Goal: Task Accomplishment & Management: Complete application form

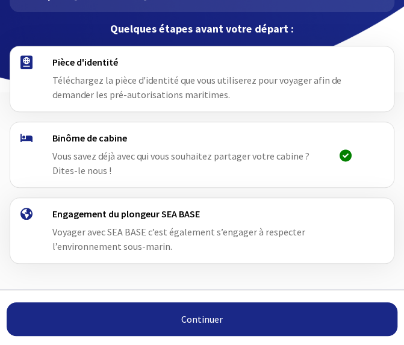
scroll to position [120, 0]
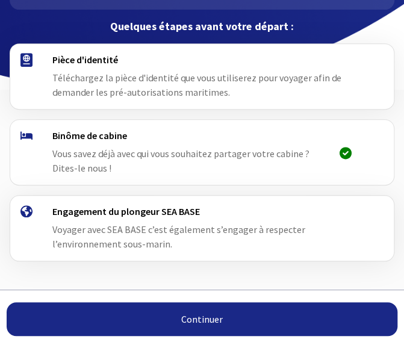
click at [70, 61] on h4 "Pièce d'identité" at bounding box center [206, 60] width 309 height 12
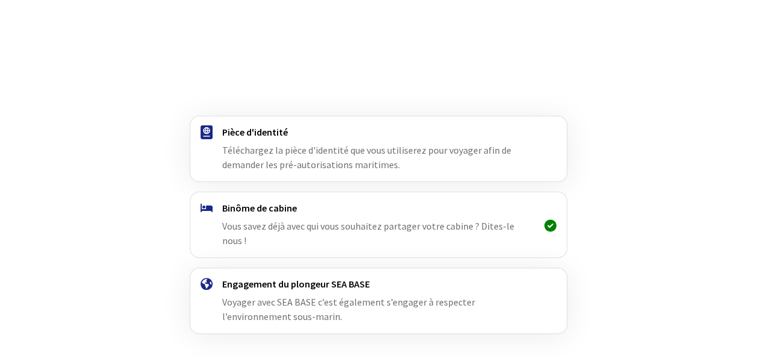
scroll to position [76, 0]
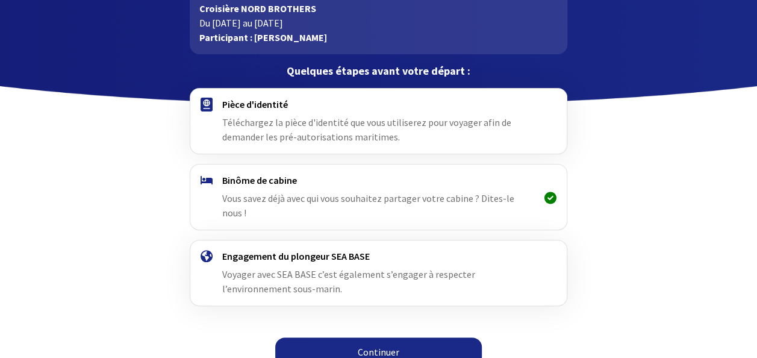
click at [371, 342] on link "Continuer" at bounding box center [378, 351] width 207 height 29
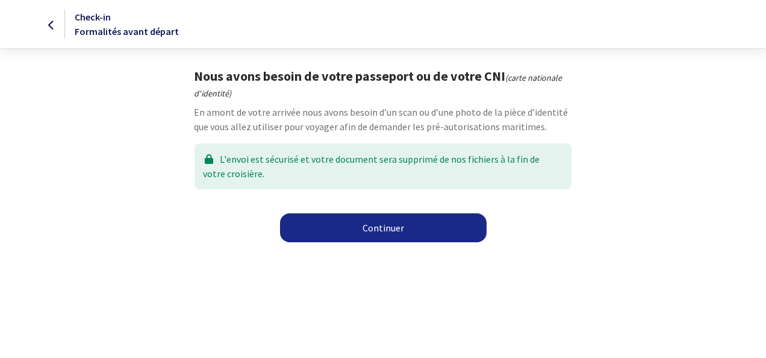
click at [348, 236] on link "Continuer" at bounding box center [383, 227] width 207 height 29
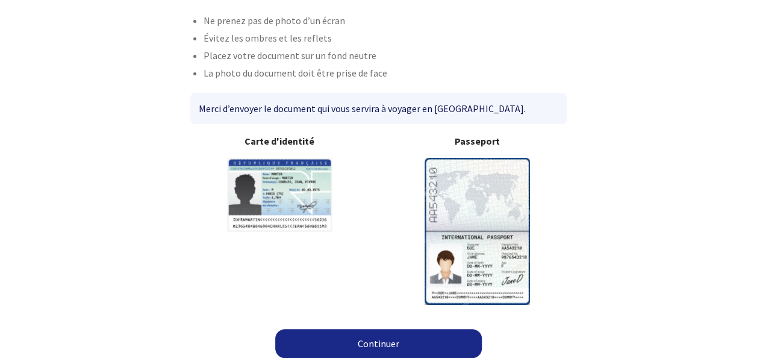
scroll to position [92, 0]
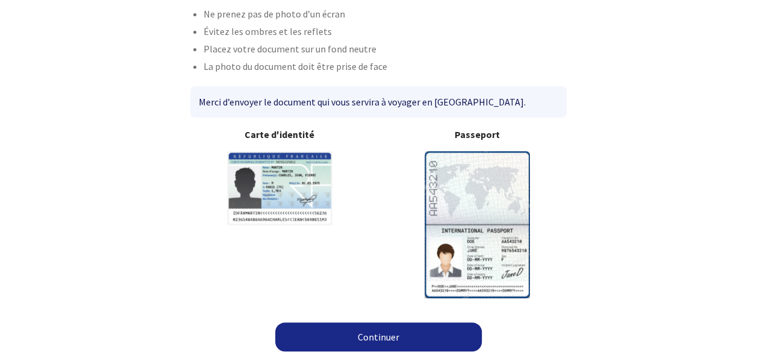
click at [487, 224] on img at bounding box center [477, 224] width 105 height 146
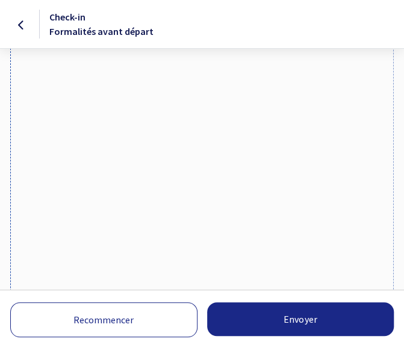
scroll to position [120, 0]
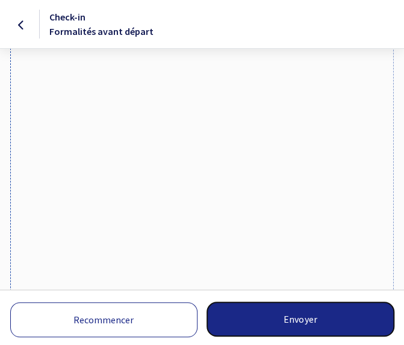
click at [298, 314] on button "Envoyer" at bounding box center [300, 319] width 187 height 34
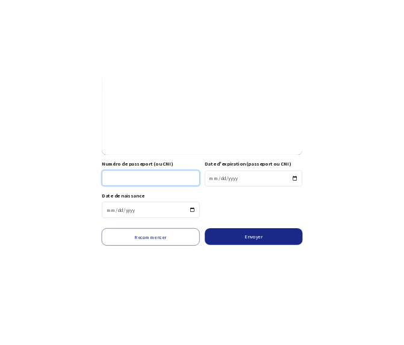
scroll to position [454, 0]
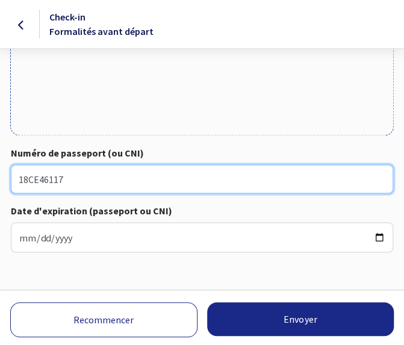
type input "18CE46117"
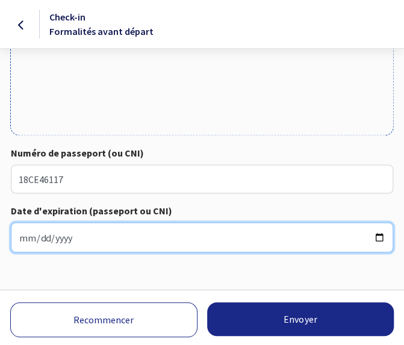
click at [48, 243] on input "Date d'expiration (passeport ou CNI)" at bounding box center [202, 237] width 382 height 30
click at [19, 242] on input "Date d'expiration (passeport ou CNI)" at bounding box center [202, 237] width 382 height 30
type input "2028-03-16"
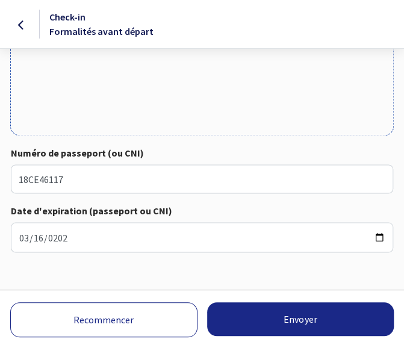
click at [269, 291] on div "Recommencer Envoyer Chargement en cours, veuillez patienter..." at bounding box center [202, 317] width 404 height 55
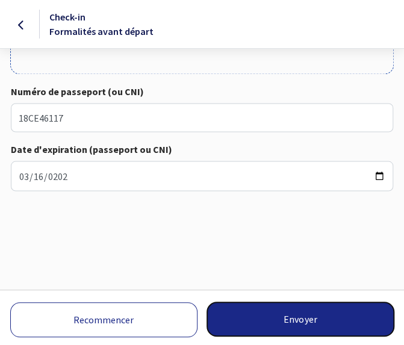
click at [287, 316] on button "Envoyer" at bounding box center [300, 319] width 187 height 34
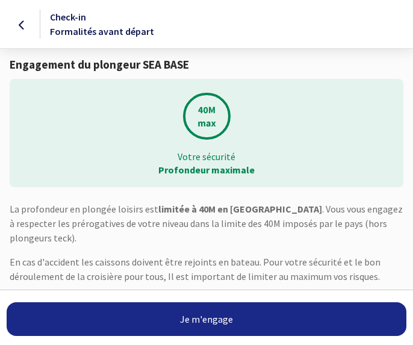
click at [217, 315] on link "Je m'engage" at bounding box center [207, 319] width 400 height 34
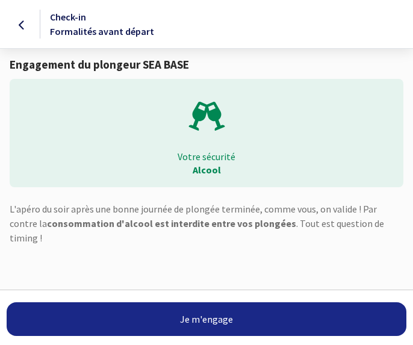
click at [245, 317] on link "Je m'engage" at bounding box center [207, 319] width 400 height 34
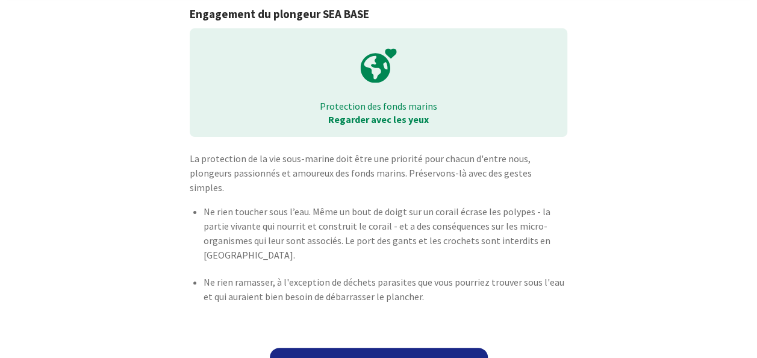
scroll to position [72, 0]
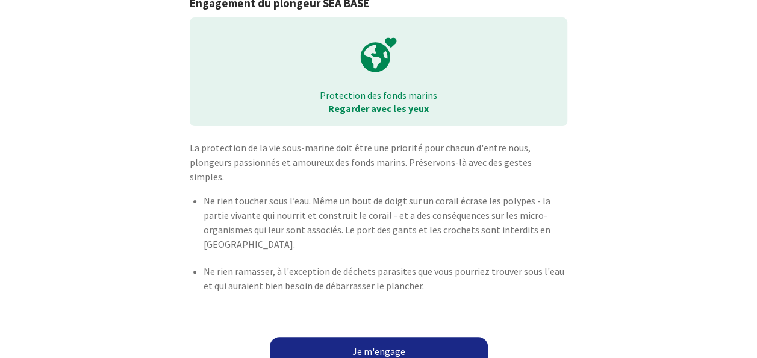
click at [340, 337] on link "Je m'engage" at bounding box center [379, 351] width 218 height 29
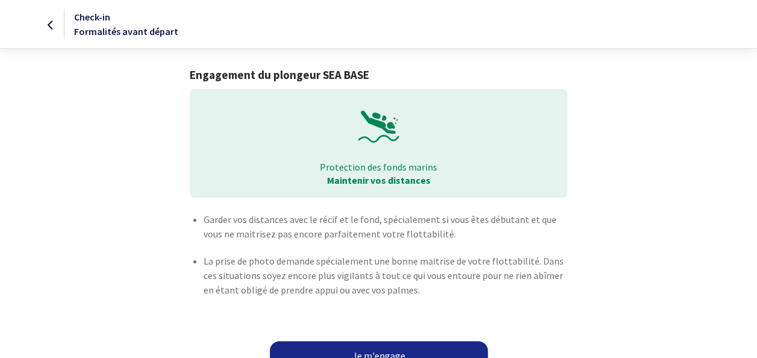
scroll to position [19, 0]
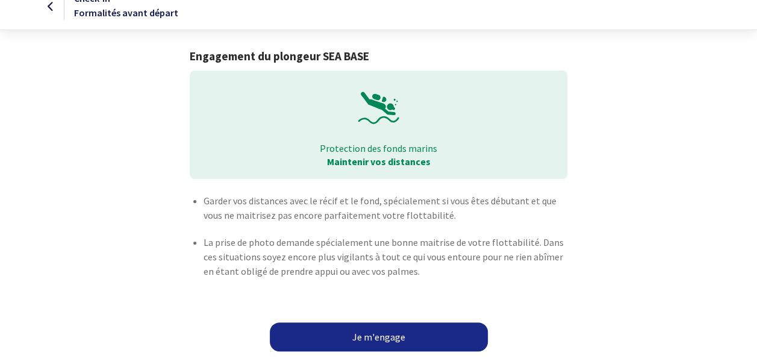
click at [381, 332] on link "Je m'engage" at bounding box center [379, 336] width 218 height 29
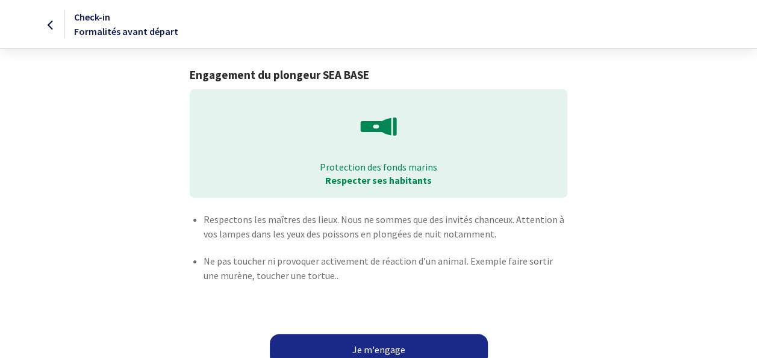
scroll to position [21, 0]
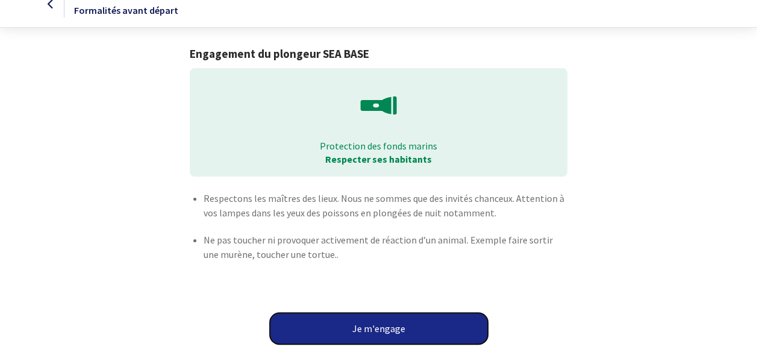
click at [375, 316] on button "Je m'engage" at bounding box center [379, 328] width 218 height 31
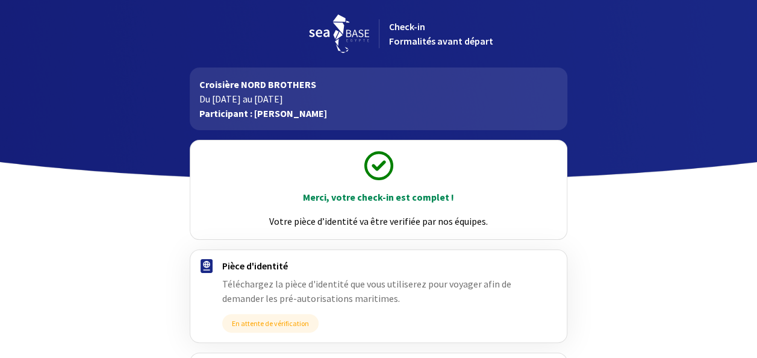
scroll to position [188, 0]
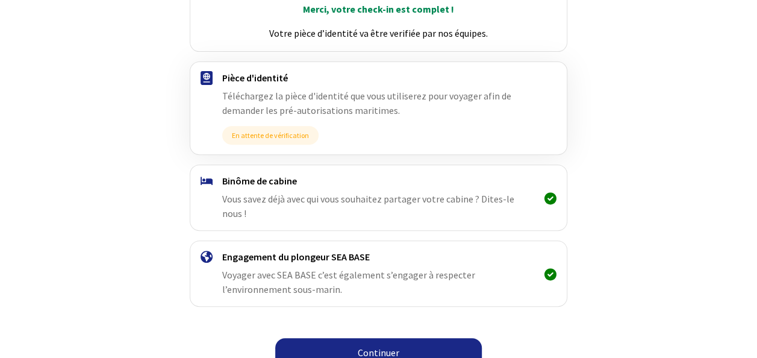
click at [371, 338] on link "Continuer" at bounding box center [378, 352] width 207 height 29
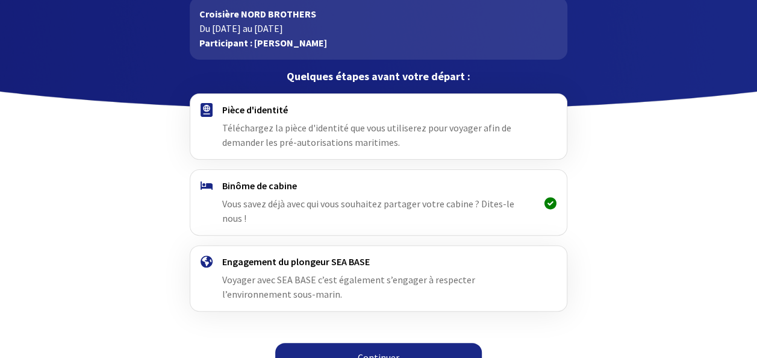
scroll to position [76, 0]
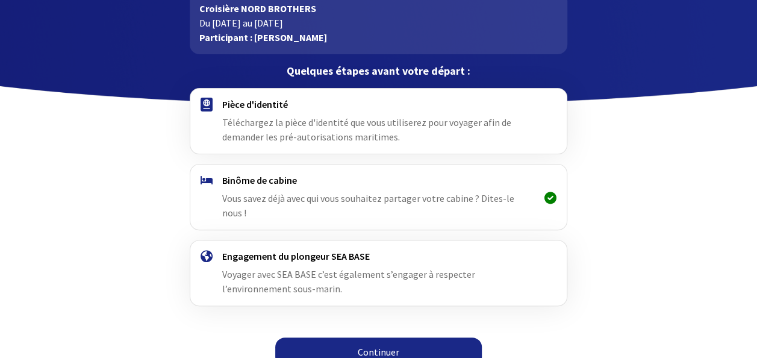
click at [348, 342] on link "Continuer" at bounding box center [378, 351] width 207 height 29
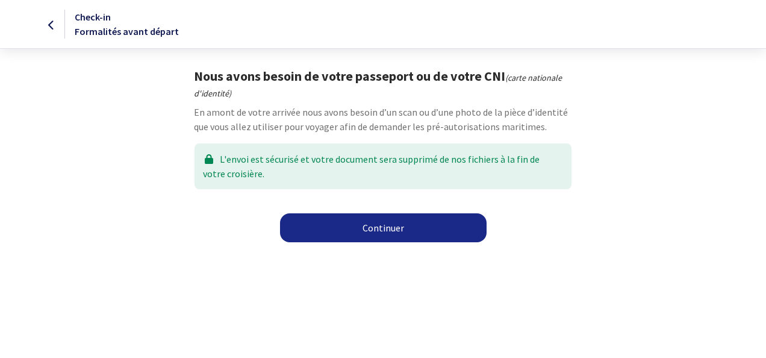
click at [382, 225] on link "Continuer" at bounding box center [383, 227] width 207 height 29
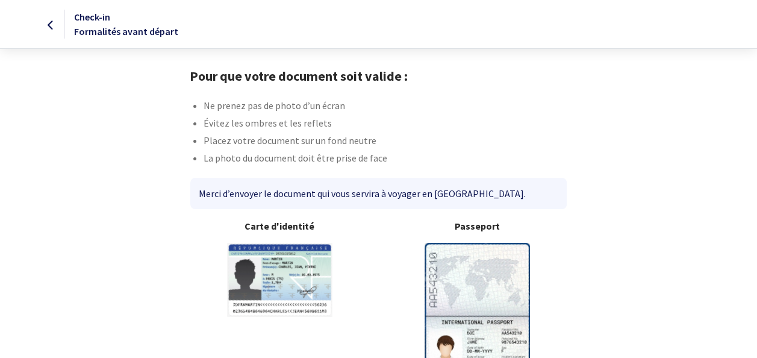
scroll to position [92, 0]
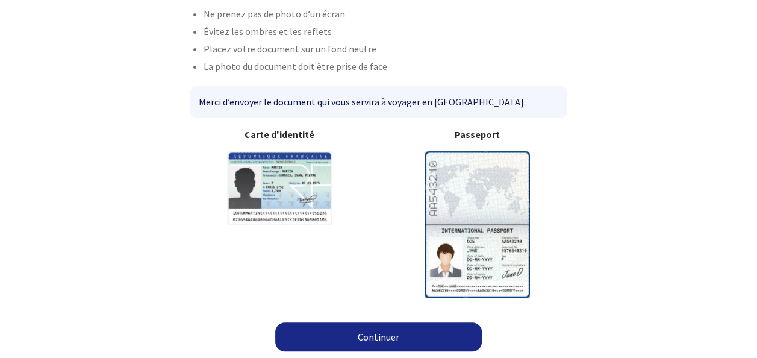
click at [360, 341] on link "Continuer" at bounding box center [378, 336] width 207 height 29
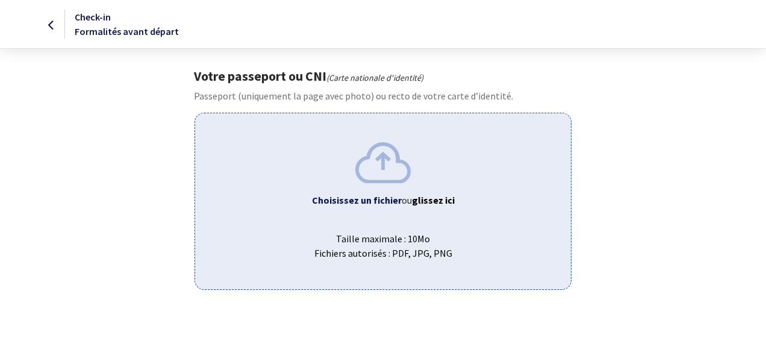
click at [431, 225] on span "Taille maximale : 10Mo Fichiers autorisés : PDF, JPG, PNG" at bounding box center [383, 241] width 356 height 39
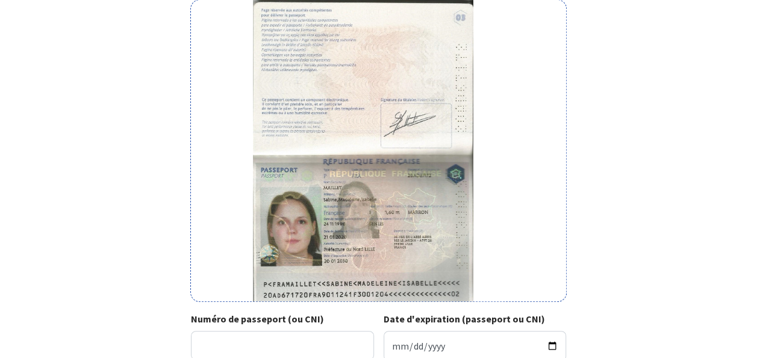
scroll to position [199, 0]
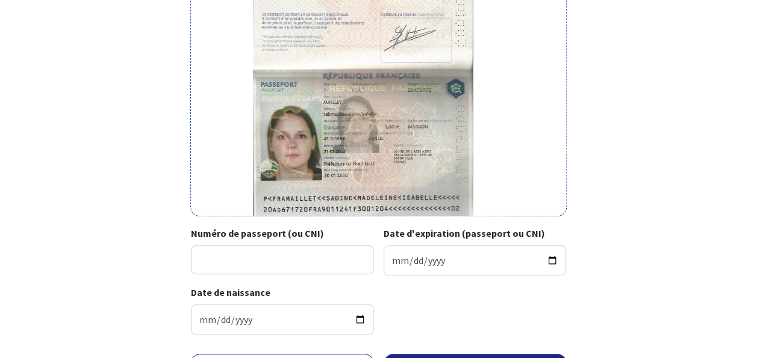
click at [541, 298] on div "Date de naissance 1990-11-24" at bounding box center [378, 314] width 375 height 59
click at [314, 261] on input "Numéro de passeport (ou CNI)" at bounding box center [282, 259] width 183 height 29
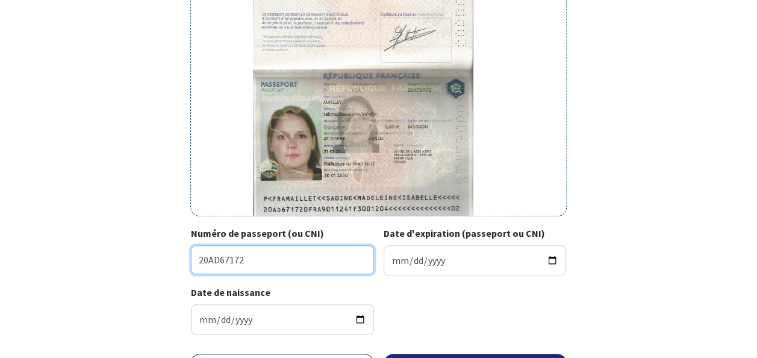
type input "20AD67172"
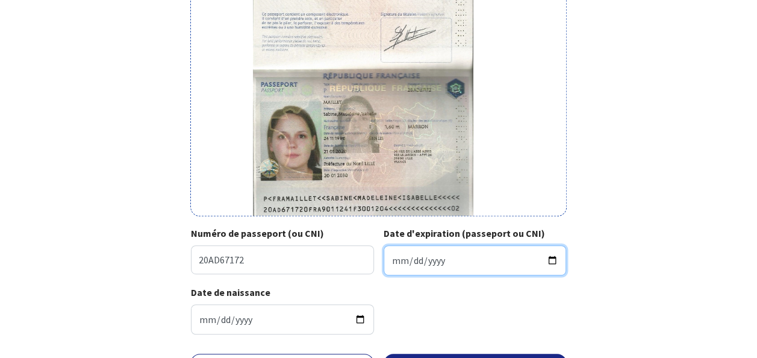
click at [425, 260] on input "Date d'expiration (passeport ou CNI)" at bounding box center [475, 260] width 183 height 30
click at [393, 260] on input "Date d'expiration (passeport ou CNI)" at bounding box center [475, 260] width 183 height 30
type input "2030-01-20"
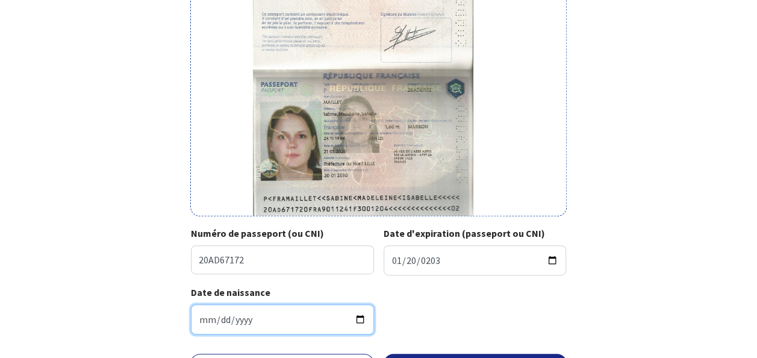
click at [249, 319] on input "1990-11-24" at bounding box center [282, 319] width 183 height 30
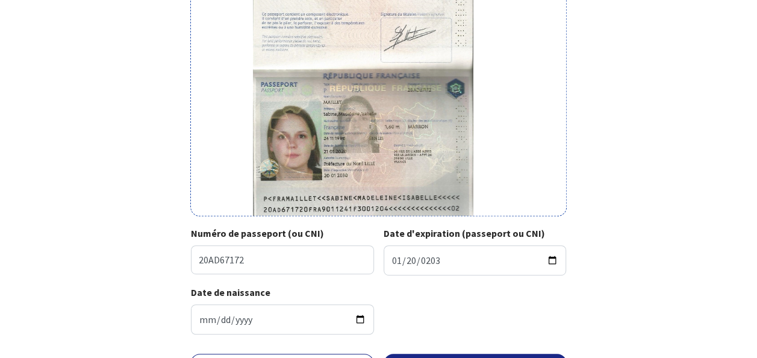
click at [493, 314] on div "Date de naissance 1990-11-24" at bounding box center [378, 314] width 375 height 59
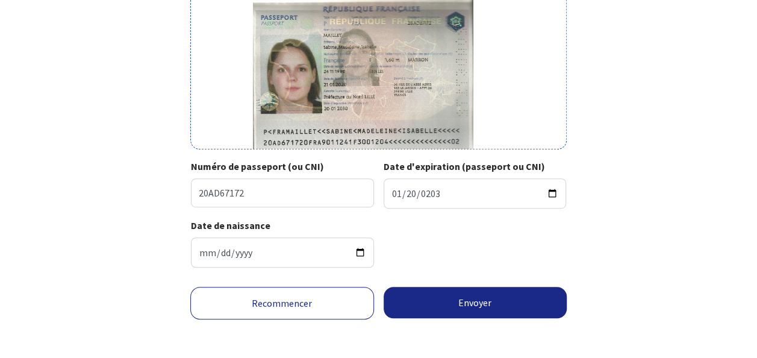
scroll to position [269, 0]
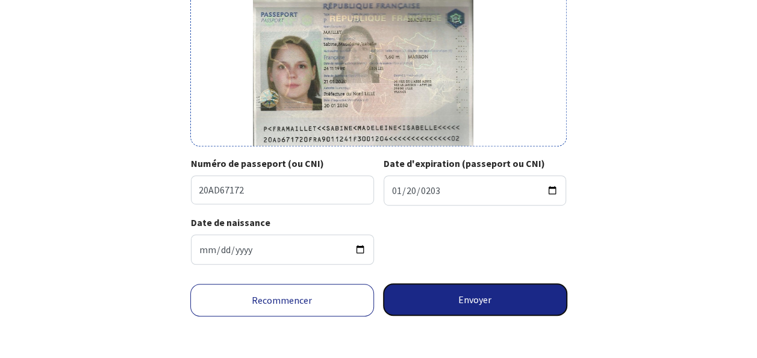
click at [469, 298] on button "Envoyer" at bounding box center [476, 299] width 184 height 31
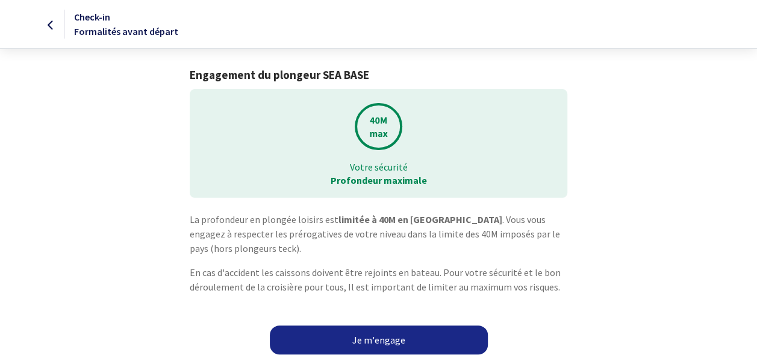
scroll to position [3, 0]
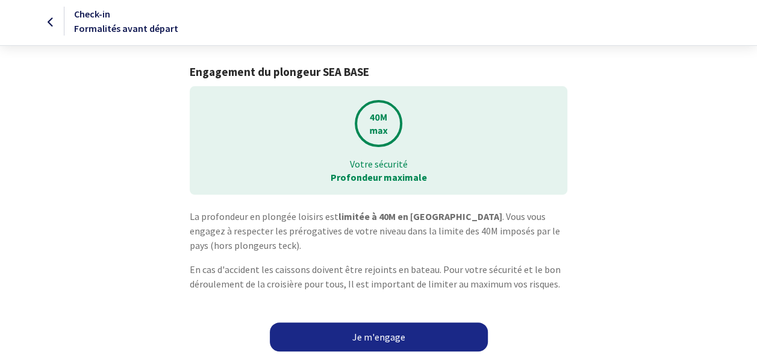
click at [392, 333] on link "Je m'engage" at bounding box center [379, 336] width 218 height 29
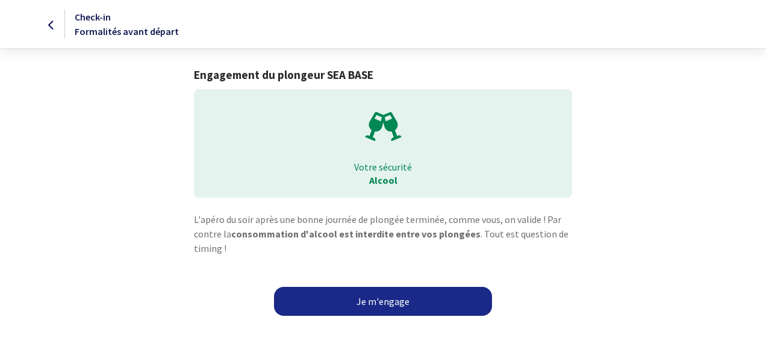
click at [426, 308] on link "Je m'engage" at bounding box center [383, 301] width 218 height 29
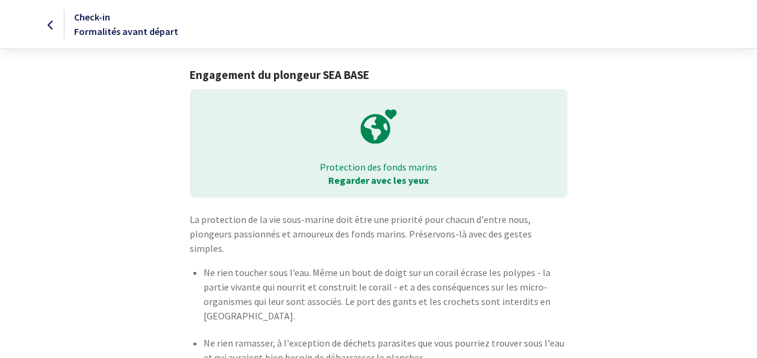
scroll to position [72, 0]
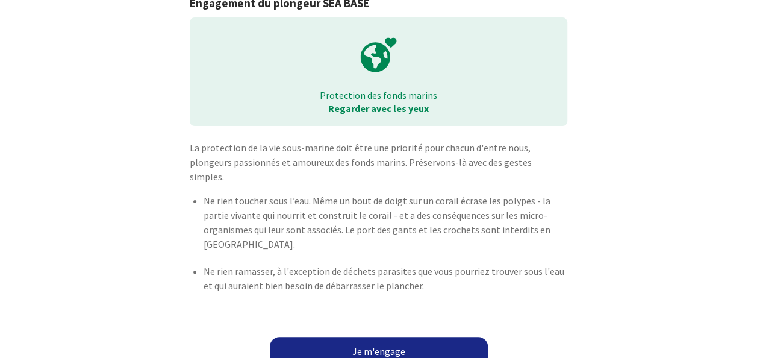
click at [393, 319] on div "La protection de la vie sous-marine doit être une priorité pour chacun d'entre …" at bounding box center [379, 242] width 681 height 204
click at [380, 337] on link "Je m'engage" at bounding box center [379, 351] width 218 height 29
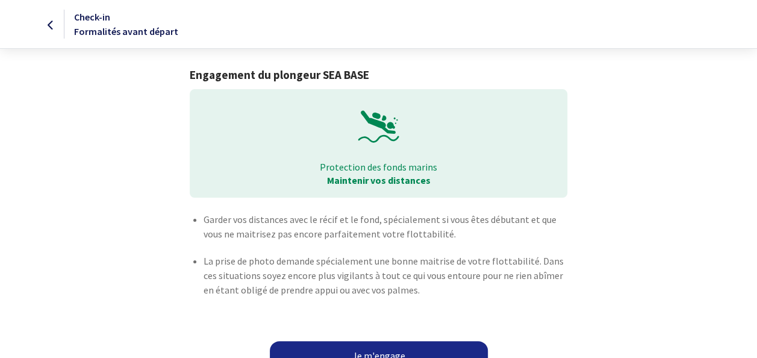
click at [375, 351] on link "Je m'engage" at bounding box center [379, 355] width 218 height 29
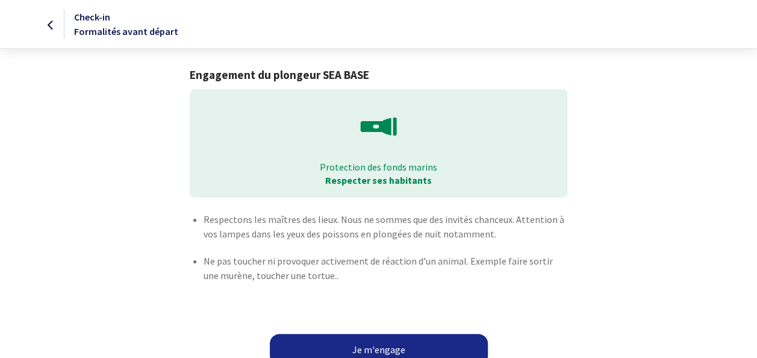
scroll to position [21, 0]
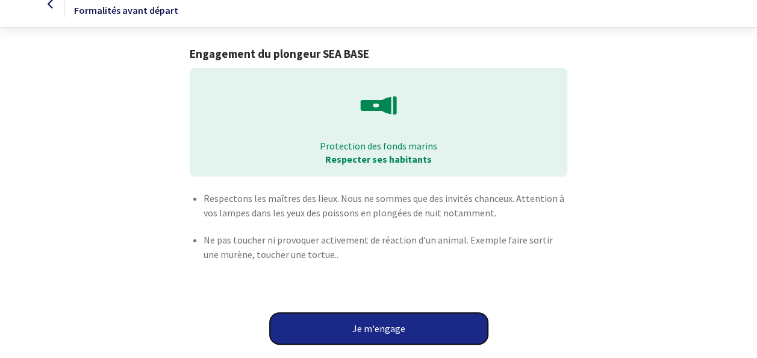
click at [388, 331] on button "Je m'engage" at bounding box center [379, 328] width 218 height 31
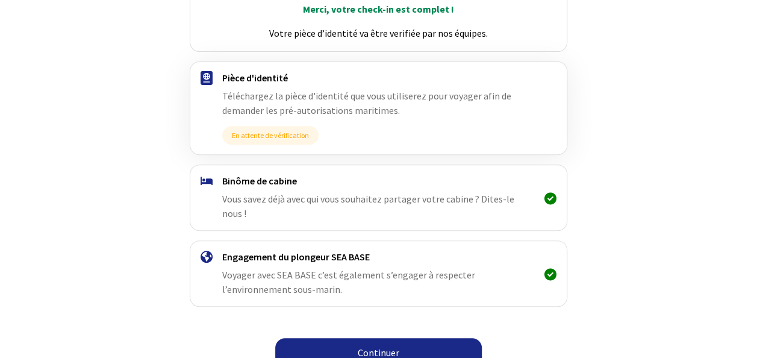
scroll to position [89, 0]
